Goal: Check status

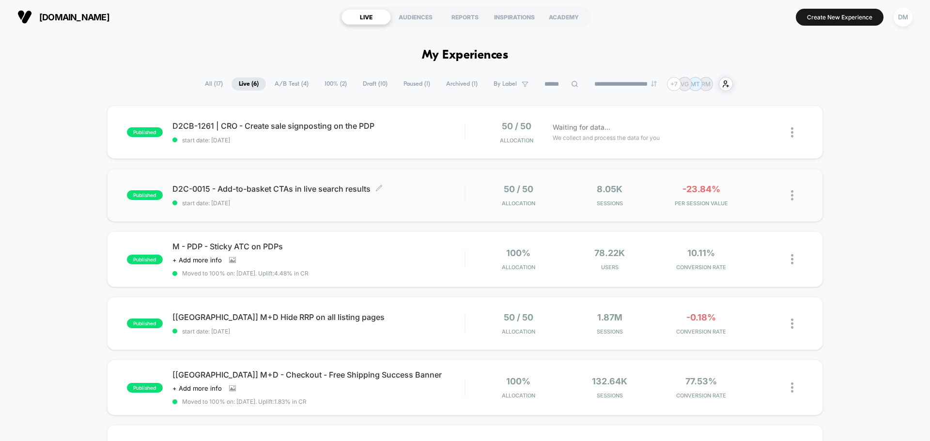
click at [343, 202] on span "start date: [DATE]" at bounding box center [318, 203] width 292 height 7
click at [327, 172] on div "published D2C-0015 - Add-to-basket CTAs in live search results start date: [DAT…" at bounding box center [465, 195] width 716 height 53
